Goal: Information Seeking & Learning: Learn about a topic

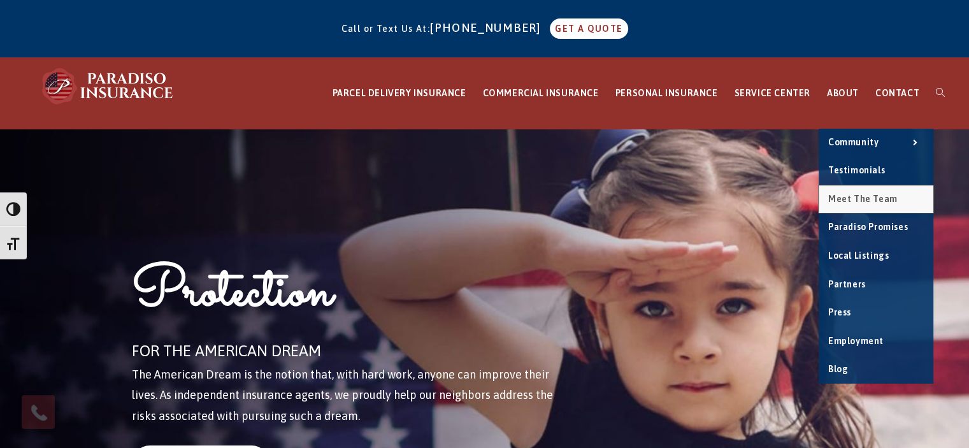
click at [850, 197] on span "Meet the Team" at bounding box center [862, 199] width 69 height 10
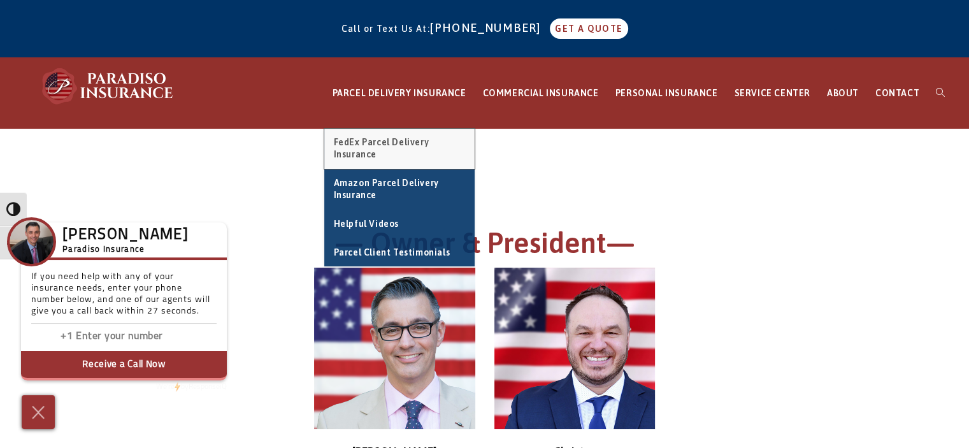
click at [394, 141] on span "FedEx Parcel Delivery Insurance" at bounding box center [382, 148] width 96 height 23
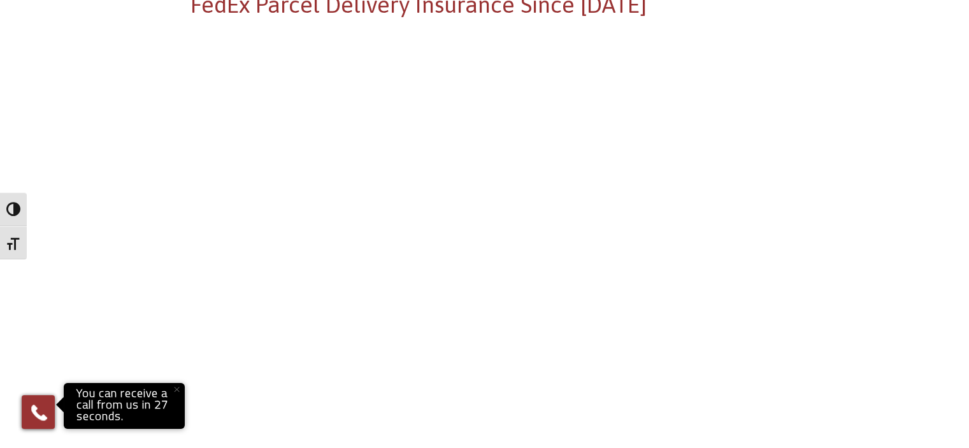
scroll to position [191, 0]
